Goal: Find specific page/section: Find specific page/section

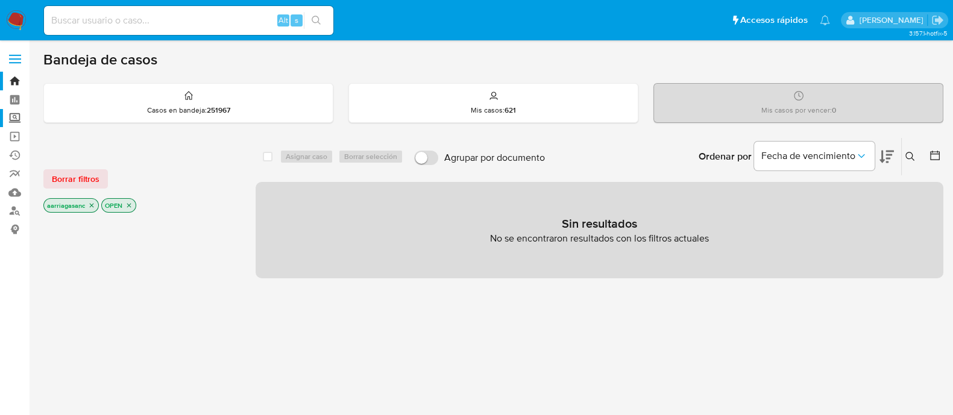
click at [14, 113] on label "Screening" at bounding box center [71, 118] width 143 height 19
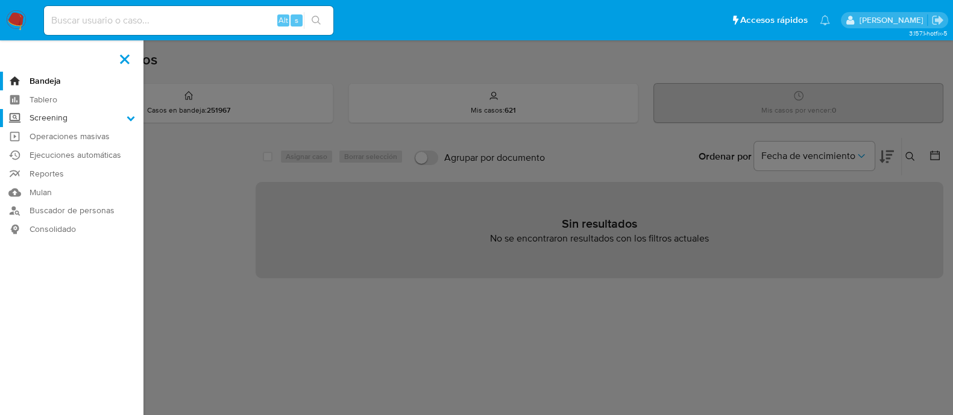
click at [0, 0] on input "Screening" at bounding box center [0, 0] width 0 height 0
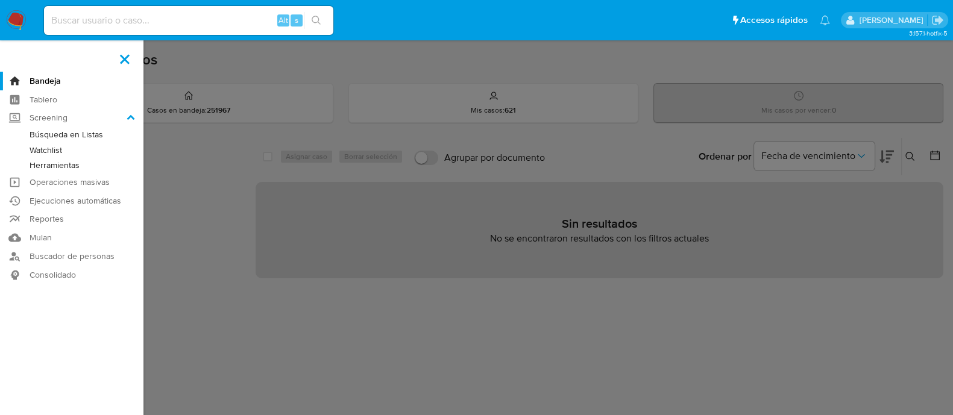
click at [54, 149] on link "Watchlist" at bounding box center [71, 150] width 143 height 15
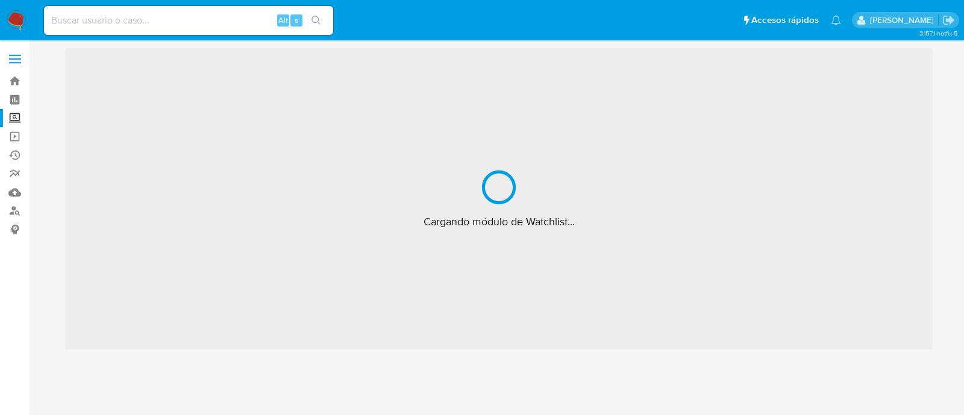
drag, startPoint x: 27, startPoint y: 4, endPoint x: 22, endPoint y: 9, distance: 7.3
click at [27, 4] on nav "Pausado Ver notificaciones Alt s Accesos rápidos Presiona las siguientes teclas…" at bounding box center [482, 20] width 964 height 40
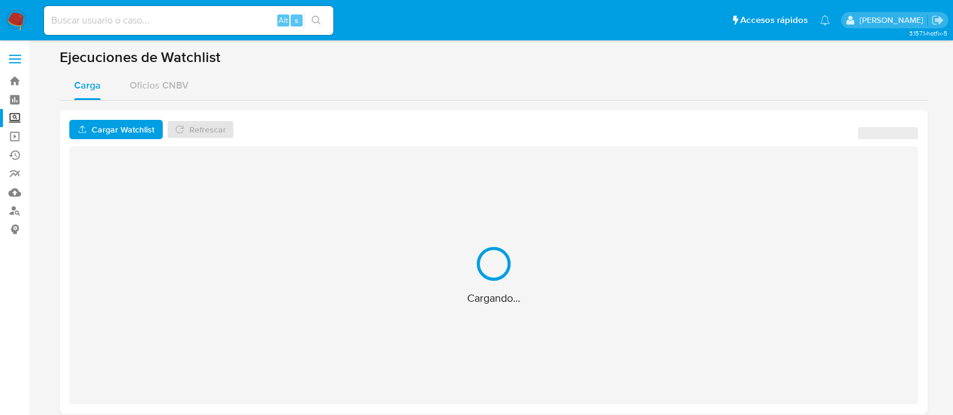
click at [17, 13] on img at bounding box center [16, 20] width 20 height 20
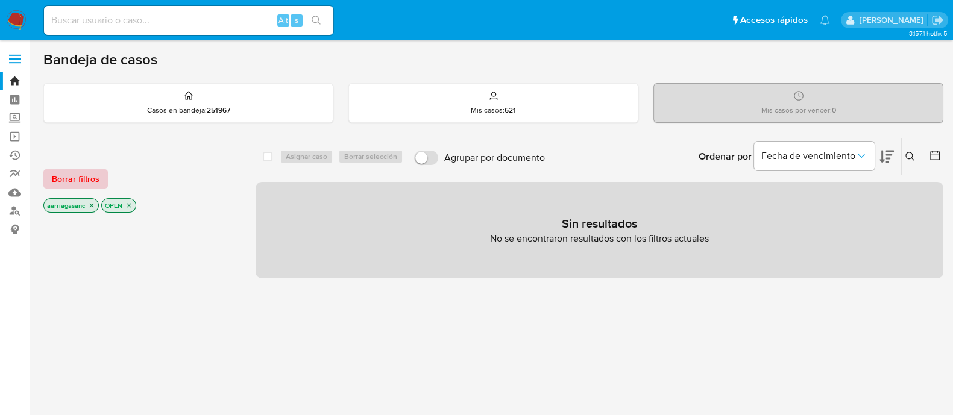
click at [75, 178] on span "Borrar filtros" at bounding box center [76, 178] width 48 height 17
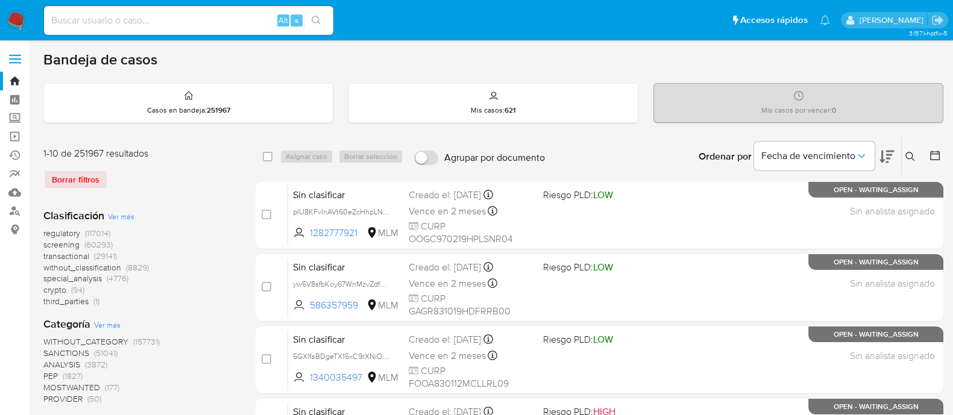
click at [58, 352] on span "SANCTIONS" at bounding box center [66, 353] width 46 height 12
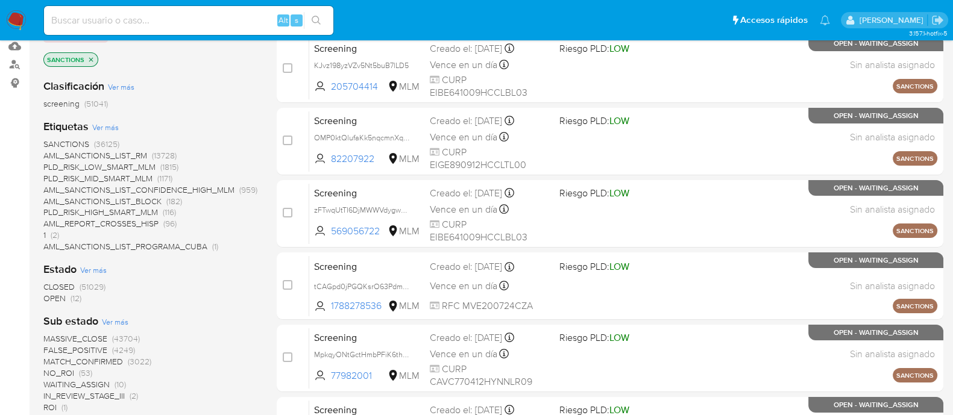
scroll to position [226, 0]
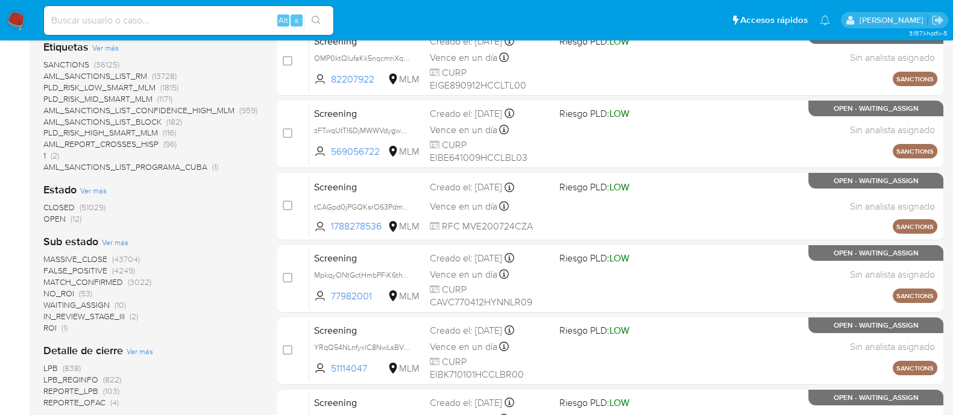
click at [57, 221] on span "OPEN" at bounding box center [54, 219] width 22 height 12
